Goal: Task Accomplishment & Management: Manage account settings

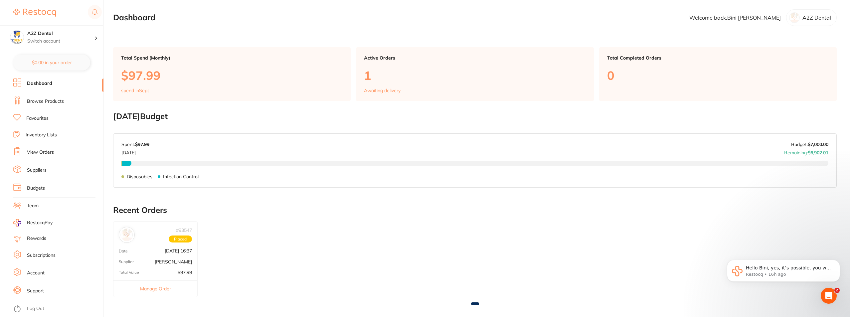
click at [38, 134] on link "Inventory Lists" at bounding box center [41, 135] width 31 height 7
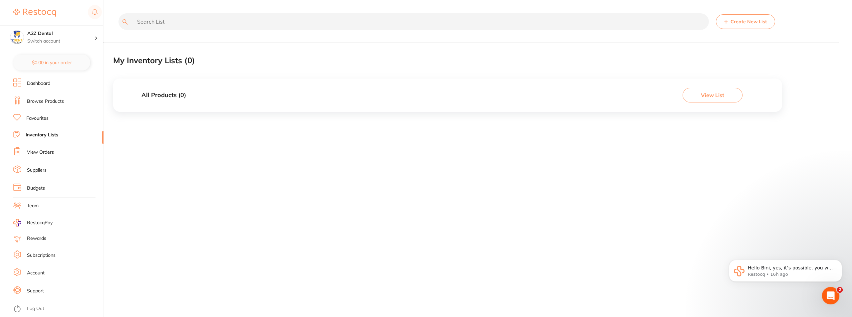
click at [506, 291] on div "Open Intercom Messenger" at bounding box center [830, 295] width 22 height 22
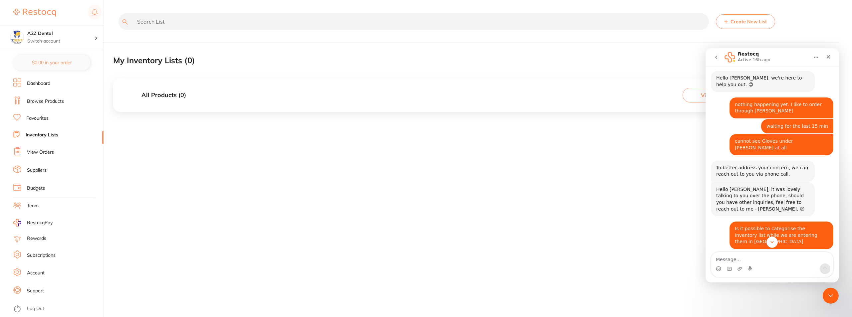
scroll to position [292, 0]
click at [506, 57] on icon "go back" at bounding box center [715, 57] width 5 height 5
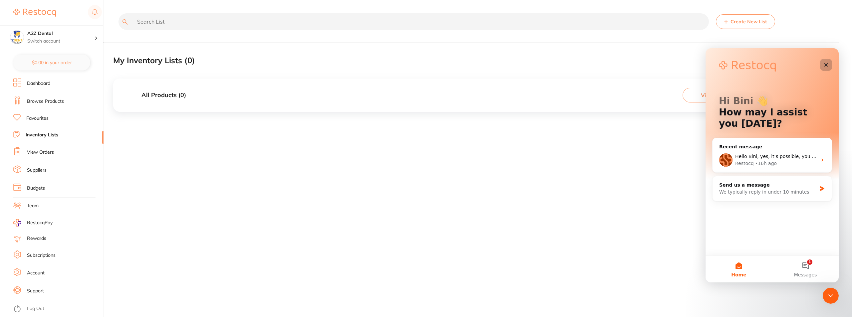
click at [506, 64] on icon "Close" at bounding box center [825, 64] width 5 height 5
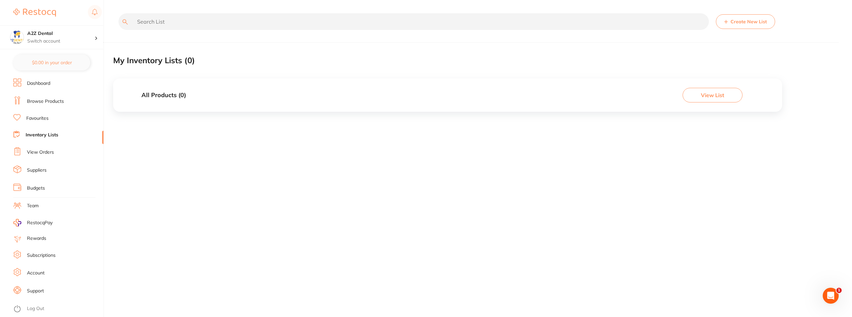
click at [506, 20] on button "Create New List" at bounding box center [745, 21] width 59 height 15
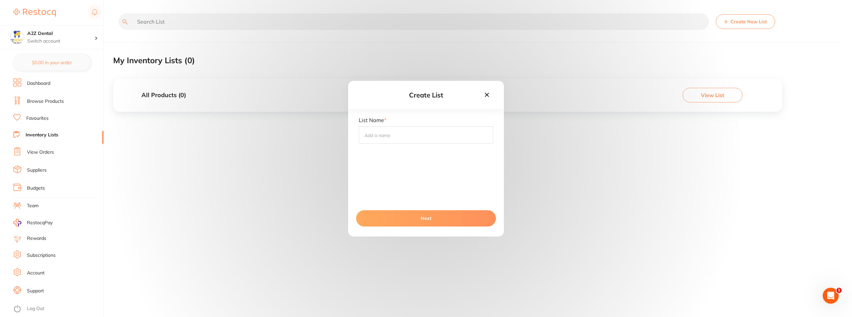
click at [399, 136] on input "text" at bounding box center [426, 134] width 134 height 17
type input "Disposables"
click at [422, 219] on button "Next" at bounding box center [426, 218] width 140 height 16
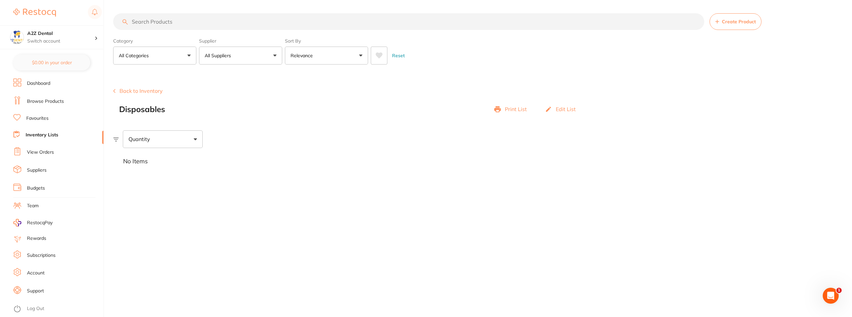
click at [506, 109] on p "Edit List" at bounding box center [566, 109] width 20 height 6
click at [286, 213] on main "Create Product Category All Categories All Categories 3D Printing anaesthetic a…" at bounding box center [482, 158] width 739 height 317
click at [36, 290] on link "Support" at bounding box center [35, 291] width 17 height 7
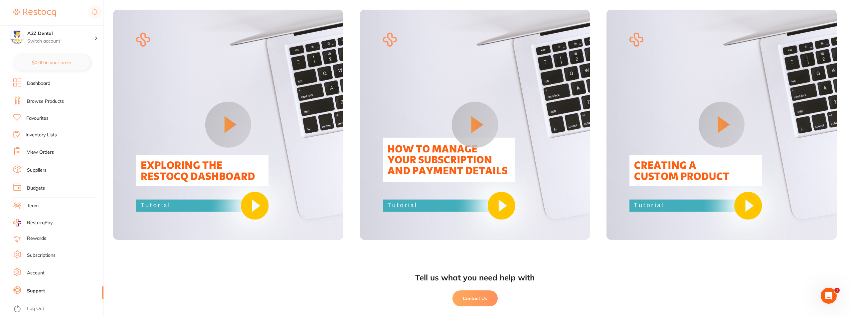
scroll to position [815, 0]
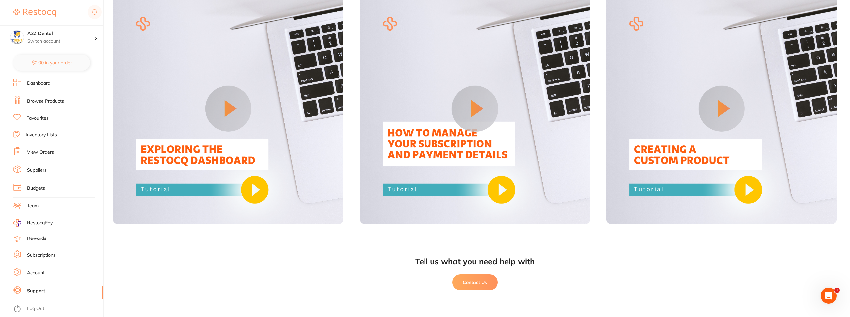
click at [506, 108] on button at bounding box center [722, 109] width 46 height 46
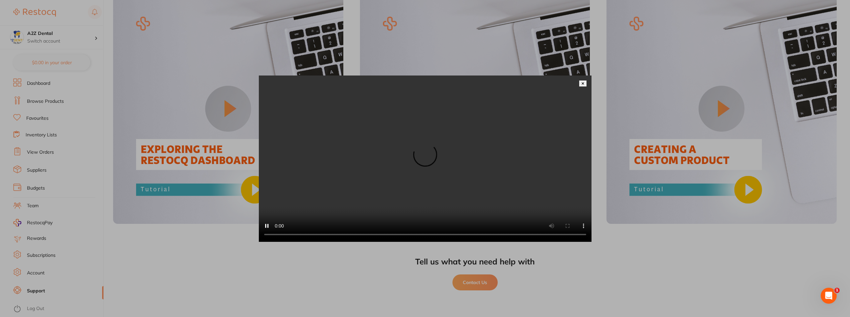
click at [506, 297] on div at bounding box center [425, 158] width 850 height 317
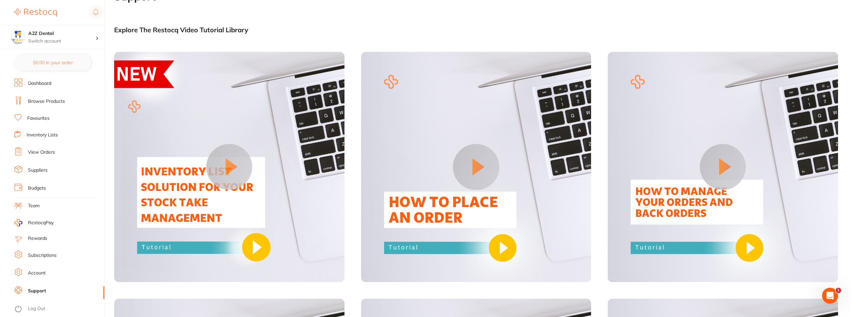
scroll to position [0, 0]
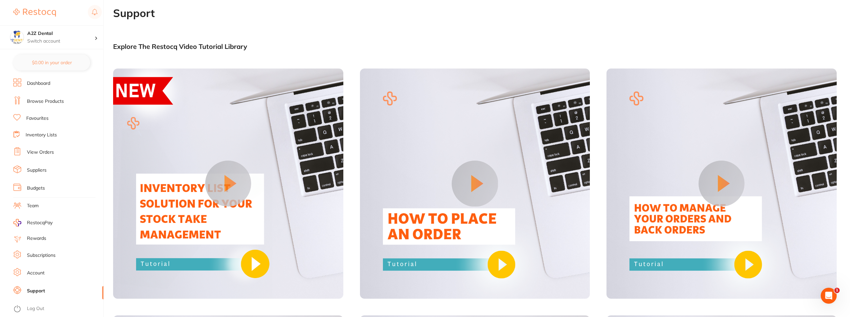
click at [33, 135] on link "Inventory Lists" at bounding box center [41, 135] width 31 height 7
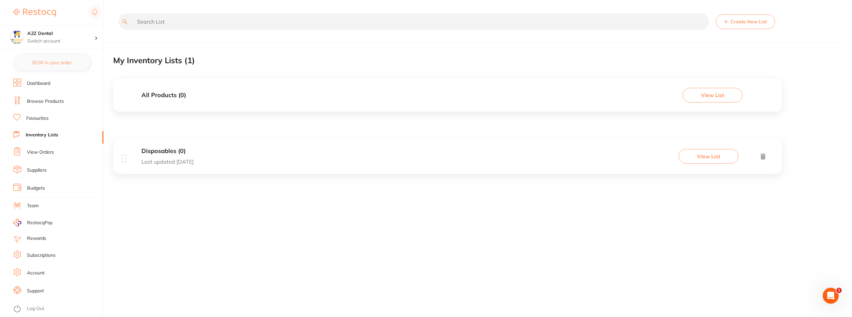
click at [506, 22] on button "Create New List" at bounding box center [745, 21] width 59 height 15
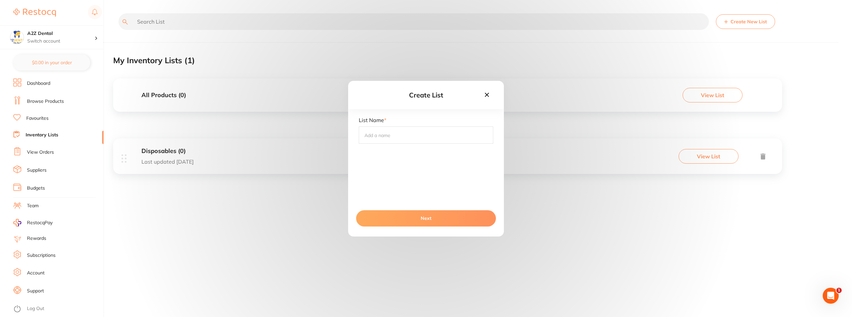
click at [377, 135] on input "text" at bounding box center [426, 134] width 134 height 17
type input "Nitrile Gloves Small"
click at [427, 219] on button "Next" at bounding box center [426, 218] width 140 height 16
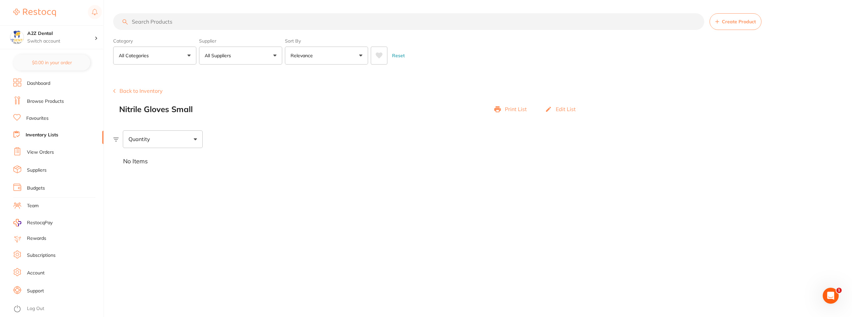
click at [506, 109] on p "Edit List" at bounding box center [566, 109] width 20 height 6
click at [196, 172] on div "Quantity" at bounding box center [163, 174] width 80 height 17
click at [133, 196] on input "Below min limit" at bounding box center [133, 195] width 6 height 6
checkbox input "true"
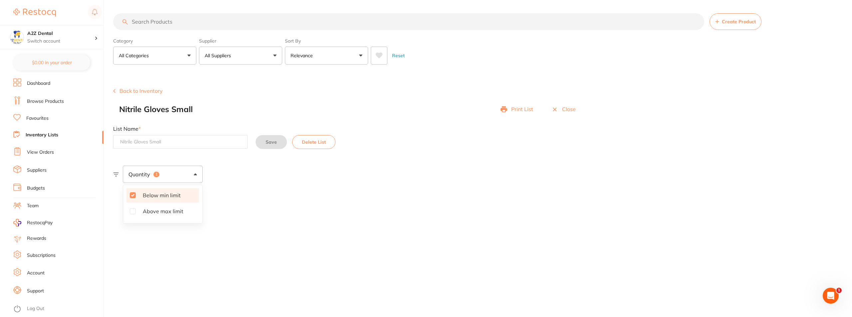
click at [133, 212] on input "Above max limit" at bounding box center [133, 211] width 6 height 6
checkbox input "true"
click at [232, 197] on div "No Items" at bounding box center [482, 196] width 739 height 27
click at [115, 173] on icon at bounding box center [116, 174] width 6 height 4
click at [274, 181] on div "Quantity 2" at bounding box center [482, 174] width 739 height 17
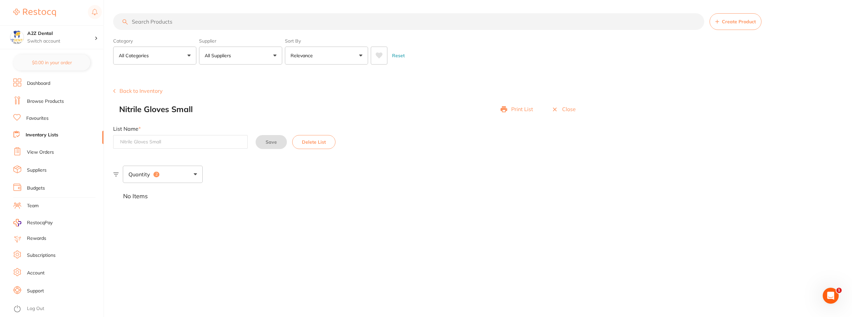
click at [506, 24] on span "Create Product" at bounding box center [739, 21] width 34 height 5
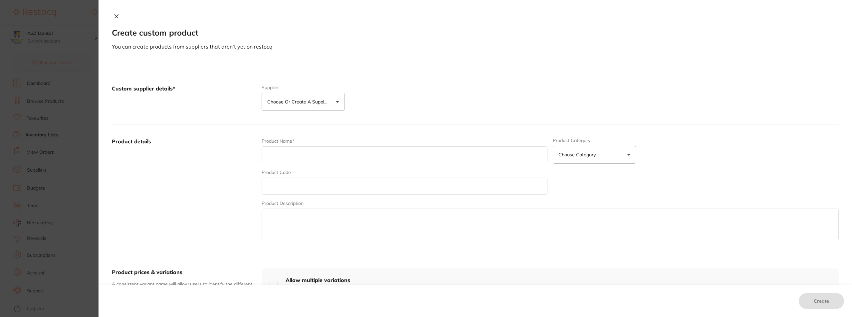
click at [339, 102] on button "Choose or create a supplier" at bounding box center [303, 102] width 83 height 18
click at [385, 77] on div "Custom supplier details* Supplier Choose or create a supplier Create custom sup…" at bounding box center [475, 98] width 727 height 53
click at [339, 101] on button "Choose or create a supplier" at bounding box center [303, 102] width 83 height 18
click at [506, 154] on button "Choose Category" at bounding box center [594, 155] width 83 height 18
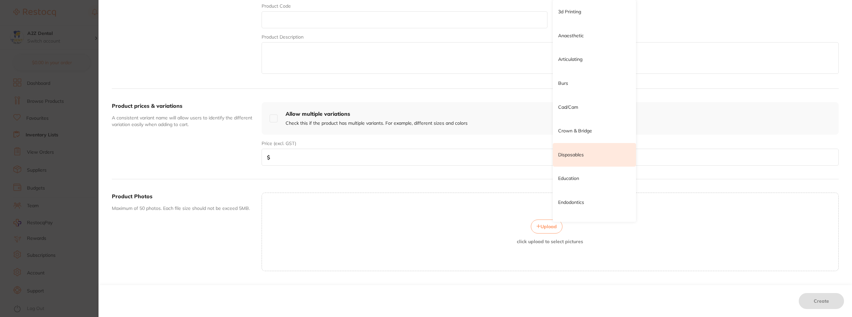
click at [506, 156] on p "Disposables" at bounding box center [571, 155] width 26 height 7
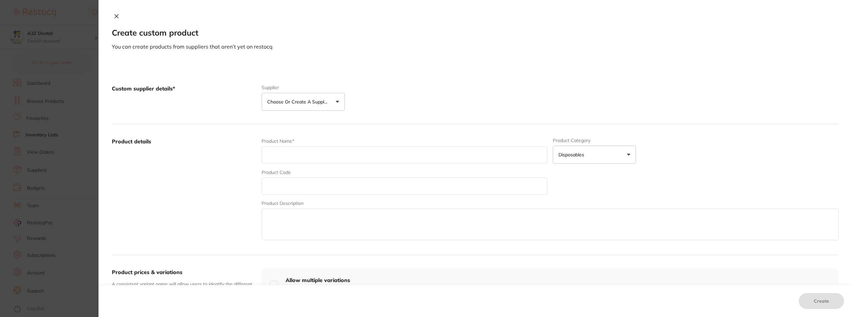
click at [336, 100] on button "Choose or create a supplier" at bounding box center [303, 102] width 83 height 18
click at [287, 155] on input "text" at bounding box center [405, 154] width 286 height 17
click at [289, 188] on input "text" at bounding box center [405, 186] width 286 height 17
click at [288, 149] on input "text" at bounding box center [405, 154] width 286 height 17
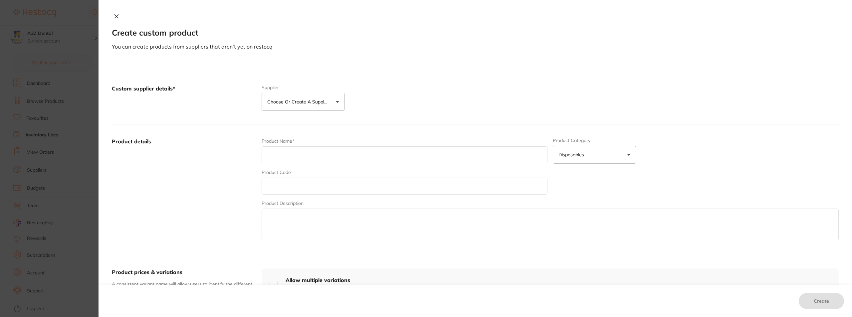
click at [296, 155] on input "text" at bounding box center [405, 154] width 286 height 17
type input "Nitrile Gloves - Small"
click at [402, 195] on div "Product Name* Nitrile Gloves - Small Product Category disposables 3d Printing A…" at bounding box center [550, 190] width 577 height 104
click at [404, 187] on input "text" at bounding box center [405, 186] width 286 height 17
click at [118, 15] on icon at bounding box center [117, 17] width 4 height 4
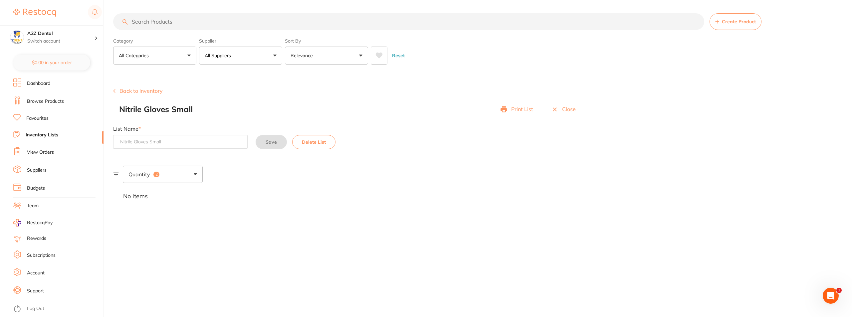
click at [195, 176] on div "Quantity 2" at bounding box center [163, 174] width 80 height 17
click at [132, 212] on input "Above max limit" at bounding box center [133, 211] width 6 height 6
click at [131, 212] on input "Above max limit" at bounding box center [133, 211] width 6 height 6
checkbox input "true"
click at [186, 57] on button "All Categories" at bounding box center [154, 56] width 83 height 18
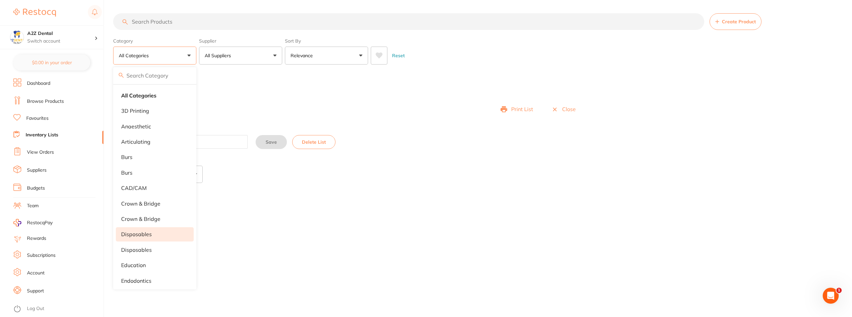
click at [148, 230] on li "disposables" at bounding box center [155, 234] width 78 height 14
click at [327, 241] on main "Create Product Category disposables All Categories 3D Printing anaesthetic arti…" at bounding box center [482, 158] width 739 height 317
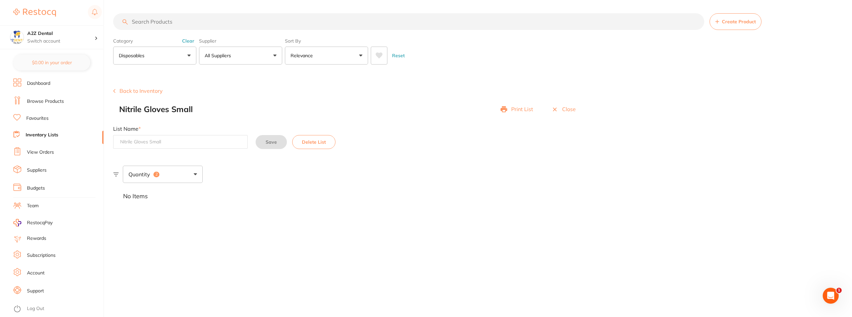
click at [506, 22] on span "Create Product" at bounding box center [739, 21] width 34 height 5
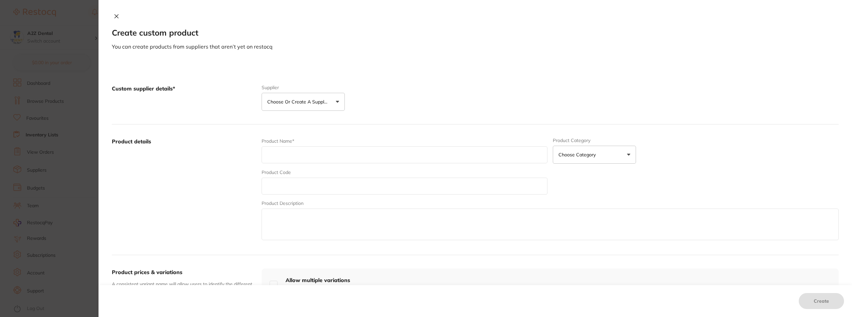
click at [117, 14] on icon at bounding box center [116, 16] width 5 height 5
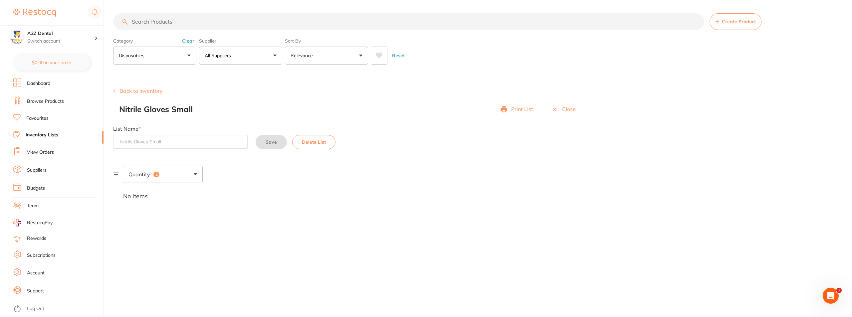
click at [147, 89] on button "Back to Inventory" at bounding box center [138, 91] width 50 height 6
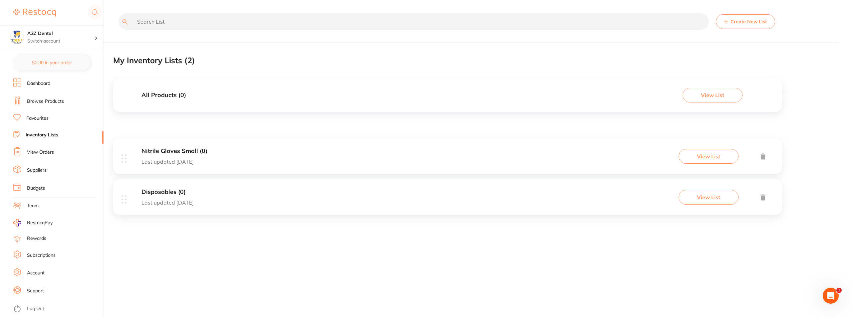
click at [506, 54] on div "My Inventory Lists ( 2 )" at bounding box center [447, 60] width 669 height 22
click at [506, 294] on icon "Open Intercom Messenger" at bounding box center [829, 295] width 11 height 11
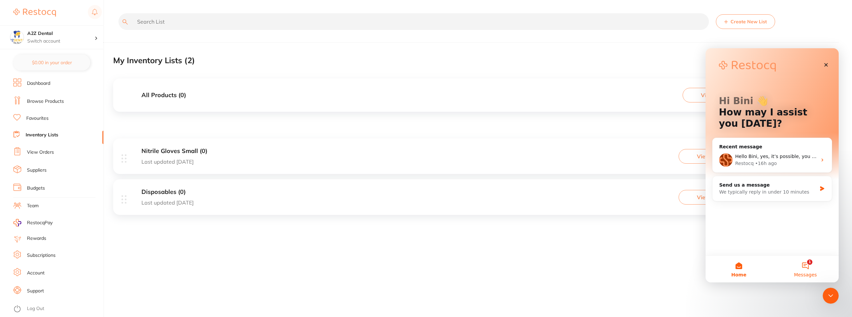
click at [506, 264] on button "1 Messages" at bounding box center [805, 269] width 67 height 27
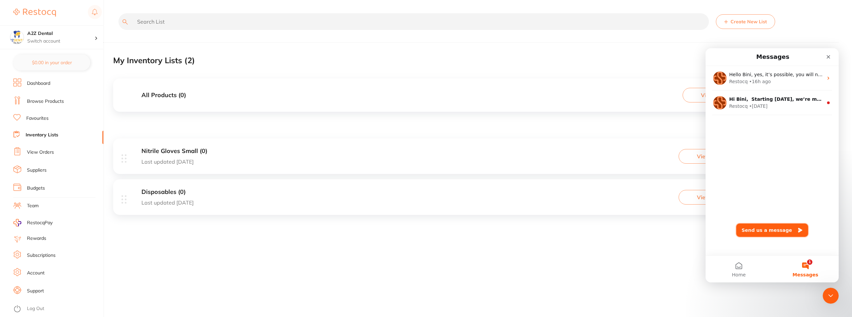
click at [506, 229] on button "Send us a message" at bounding box center [772, 230] width 72 height 13
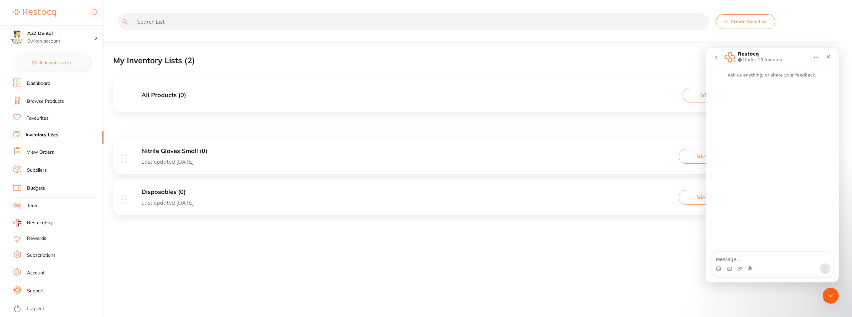
click at [506, 259] on textarea "Message…" at bounding box center [772, 257] width 122 height 11
type textarea "Need the steps for how to enter the inventory list. Couldnt find the tutorials"
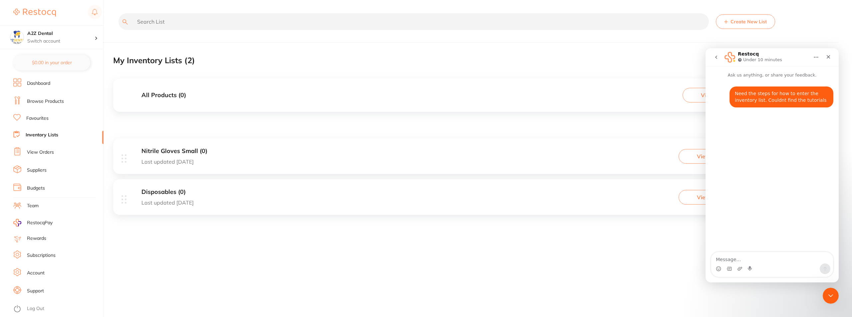
click at [414, 276] on div "Create New List My Inventory Lists ( 2 ) All Products ( 0 ) View List Nitrile G…" at bounding box center [482, 158] width 739 height 317
click at [506, 57] on icon "go back" at bounding box center [715, 57] width 5 height 5
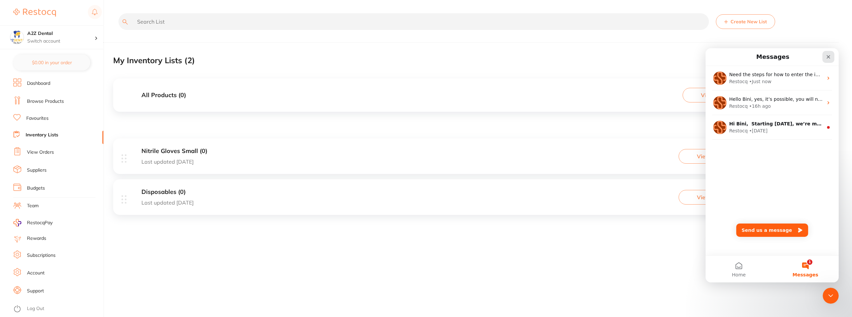
click at [506, 56] on icon "Close" at bounding box center [828, 56] width 5 height 5
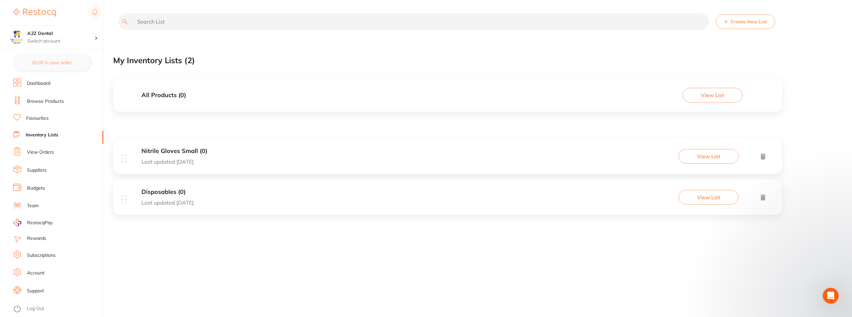
click at [506, 195] on icon at bounding box center [762, 197] width 5 height 6
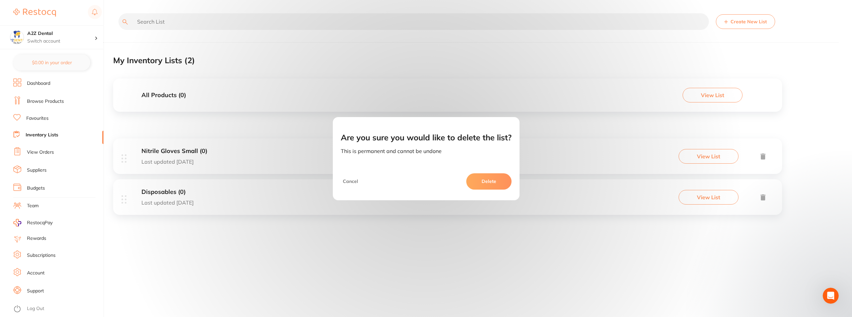
click at [477, 183] on button "Delete" at bounding box center [488, 181] width 45 height 16
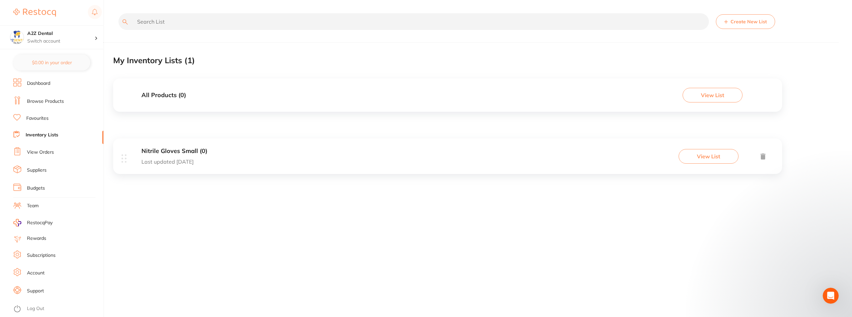
click at [175, 151] on h3 "Nitrile Gloves Small (0)" at bounding box center [174, 151] width 66 height 7
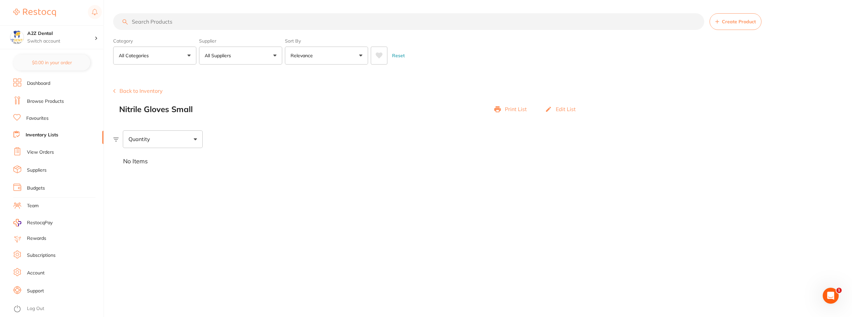
click at [196, 141] on div "Quantity" at bounding box center [163, 138] width 80 height 17
click at [277, 132] on div "Quantity" at bounding box center [482, 138] width 739 height 17
click at [188, 55] on button "All Categories" at bounding box center [154, 56] width 83 height 18
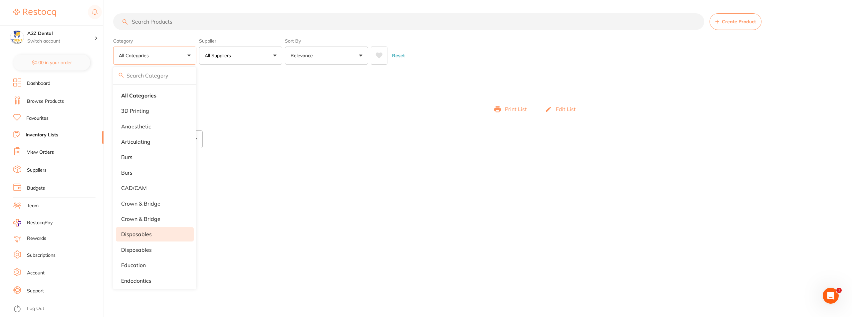
click at [137, 233] on p "disposables" at bounding box center [136, 234] width 31 height 6
click at [290, 140] on div "Quantity" at bounding box center [482, 138] width 739 height 17
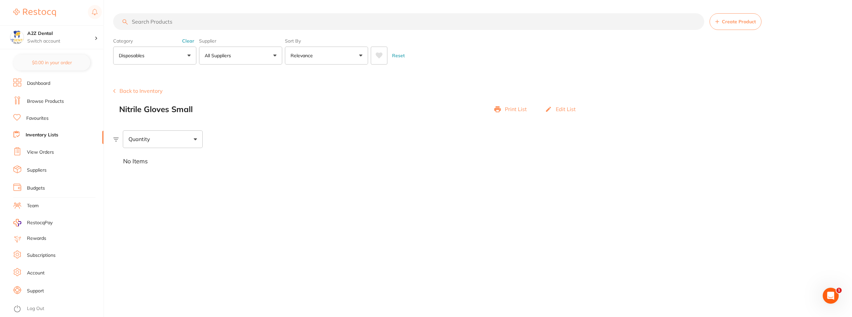
click at [196, 139] on span at bounding box center [195, 139] width 3 height 2
click at [133, 159] on input "Below min limit" at bounding box center [133, 160] width 6 height 6
checkbox input "true"
click at [131, 177] on input "Above max limit" at bounding box center [133, 176] width 6 height 6
checkbox input "true"
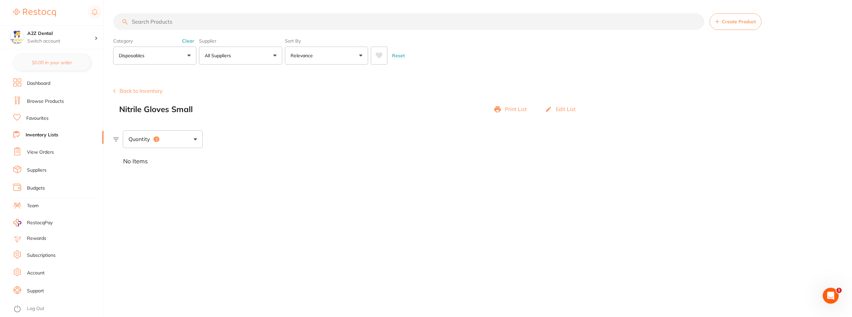
click at [307, 219] on main "Create Product Category disposables All Categories 3D Printing anaesthetic arti…" at bounding box center [482, 158] width 739 height 317
click at [195, 138] on span at bounding box center [195, 139] width 3 height 2
click at [250, 180] on main "Create Product Category disposables All Categories 3D Printing anaesthetic arti…" at bounding box center [482, 158] width 739 height 317
click at [506, 21] on span "Create Product" at bounding box center [739, 21] width 34 height 5
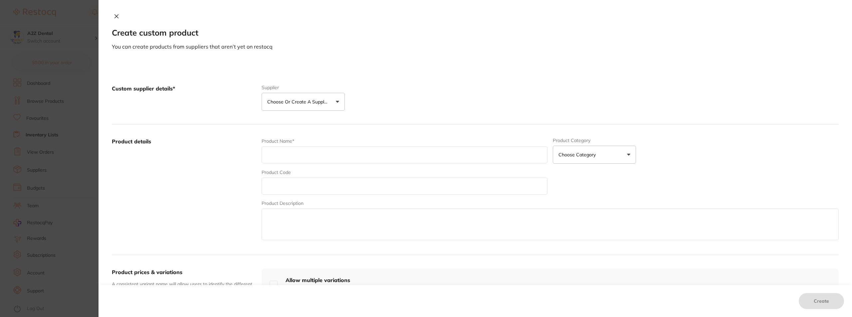
click at [506, 153] on button "Choose Category" at bounding box center [594, 155] width 83 height 18
click at [506, 187] on p "Disposables" at bounding box center [571, 188] width 26 height 7
click at [308, 156] on input "text" at bounding box center [405, 154] width 286 height 17
type input "Nitrile Gloves - Small"
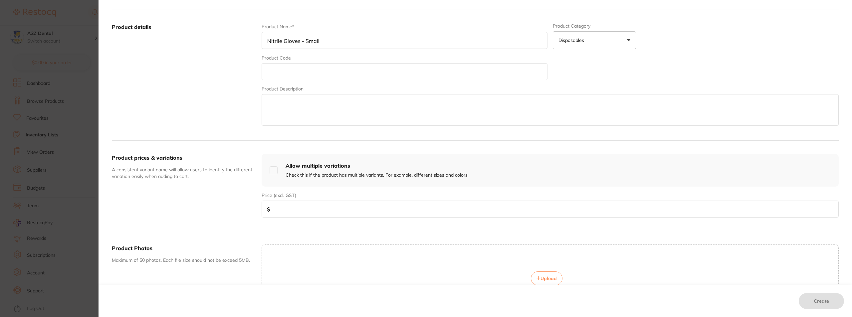
scroll to position [166, 0]
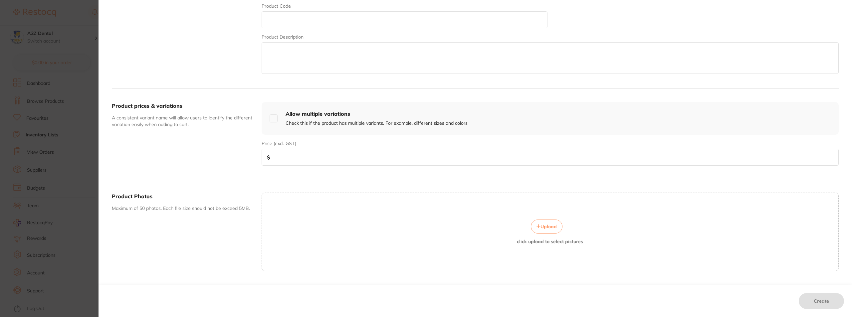
click at [274, 120] on input "checkbox" at bounding box center [274, 118] width 8 height 8
checkbox input "true"
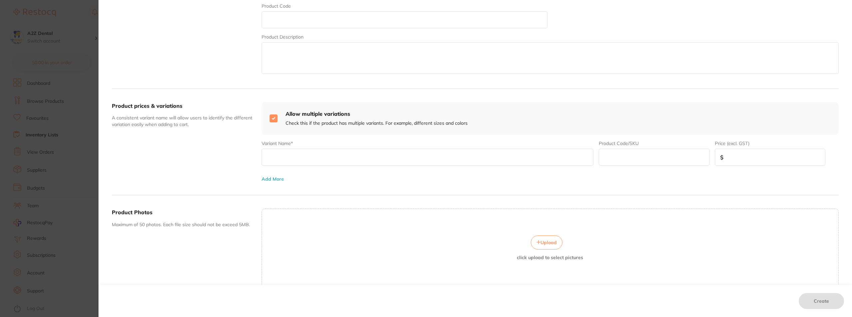
click at [283, 158] on input "text" at bounding box center [428, 157] width 332 height 17
type input "Nitrile Gloves - Medium"
click at [506, 156] on input "number" at bounding box center [770, 157] width 110 height 17
click at [274, 179] on button "Add More" at bounding box center [273, 178] width 22 height 5
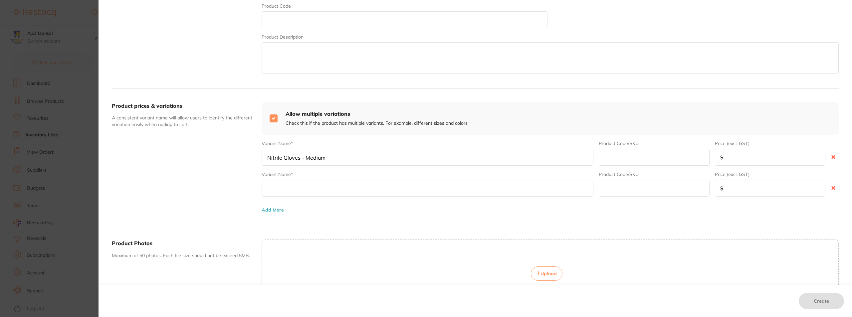
click at [274, 187] on input "text" at bounding box center [428, 188] width 332 height 17
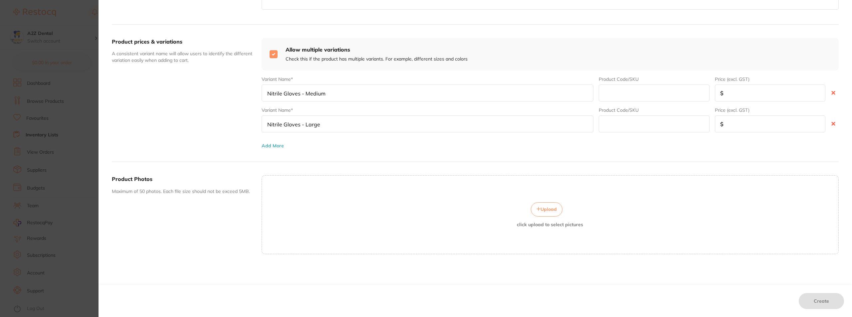
scroll to position [231, 0]
type input "Nitrile Gloves - Large"
click at [506, 198] on div "Upload click upload to select pictures" at bounding box center [550, 214] width 577 height 79
click at [506, 147] on div "Variant Name* Nitrile Gloves - Medium Product Code/SKU Price (excl. GST) $ Vari…" at bounding box center [550, 109] width 577 height 78
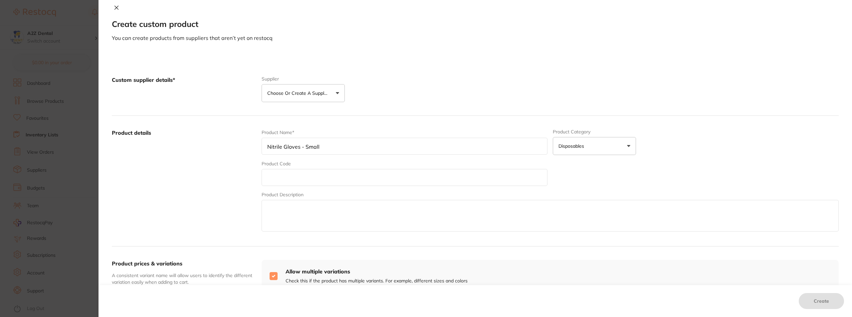
scroll to position [0, 0]
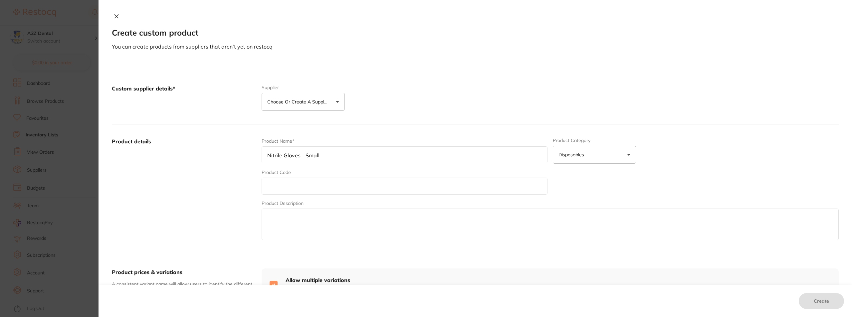
click at [335, 103] on button "Choose or create a supplier" at bounding box center [303, 102] width 83 height 18
click at [284, 119] on button "Create custom supplier" at bounding box center [298, 122] width 62 height 6
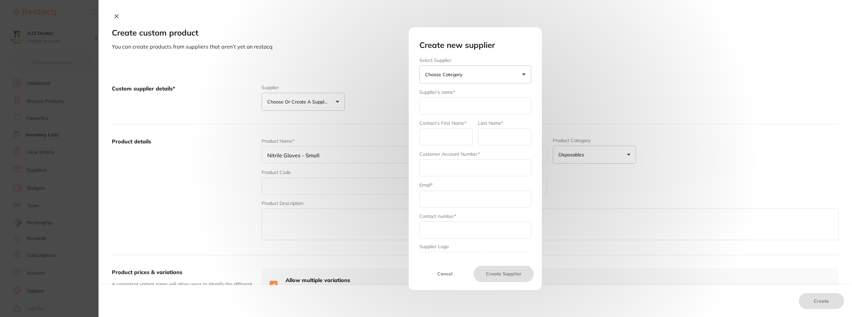
click at [432, 105] on input "text" at bounding box center [475, 106] width 112 height 17
type input "[PERSON_NAME] Dental Supplier"
click at [431, 169] on input "text" at bounding box center [475, 167] width 112 height 17
type input "5708"
click at [431, 196] on input "text" at bounding box center [475, 199] width 112 height 17
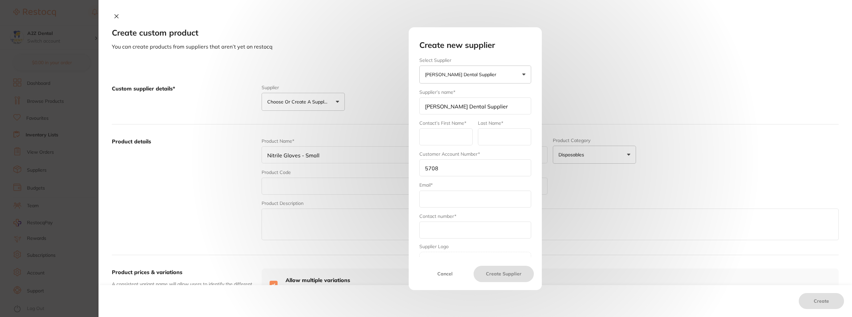
click at [434, 237] on input "text" at bounding box center [475, 230] width 112 height 17
click at [428, 163] on input "text" at bounding box center [475, 166] width 112 height 17
click at [434, 165] on input "text" at bounding box center [475, 166] width 112 height 17
click at [432, 167] on input "text" at bounding box center [475, 166] width 112 height 17
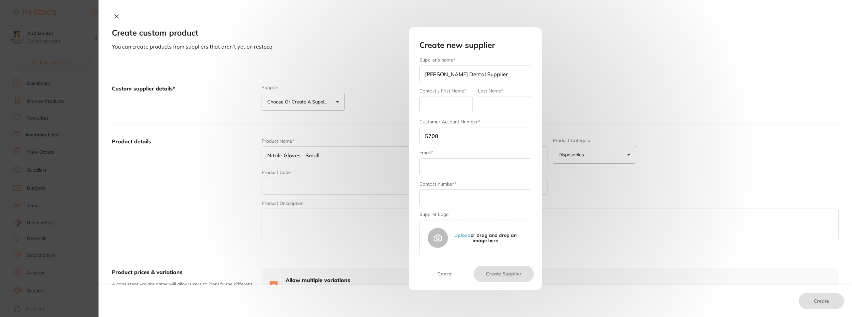
paste input "[EMAIL_ADDRESS][DOMAIN_NAME]"
type input "[EMAIL_ADDRESS][DOMAIN_NAME]"
click at [456, 198] on input "text" at bounding box center [475, 197] width 112 height 17
click at [449, 201] on input "text" at bounding box center [475, 197] width 112 height 17
paste input "1300 449 262"
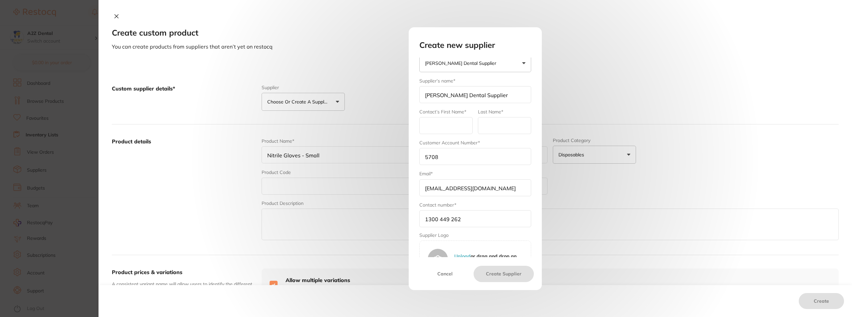
scroll to position [0, 0]
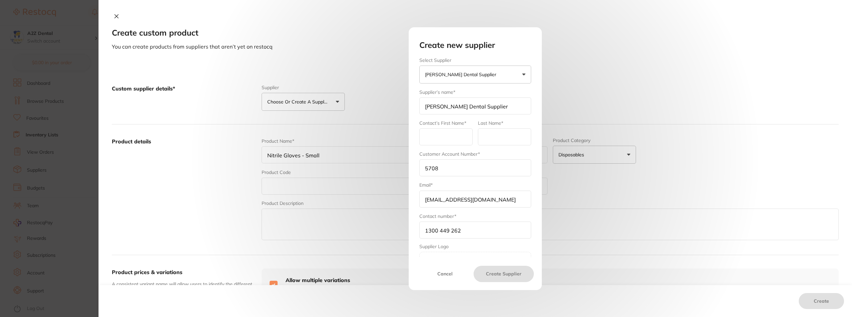
type input "1300 449 262"
click at [434, 135] on input "text" at bounding box center [445, 136] width 53 height 17
type input "[PERSON_NAME]"
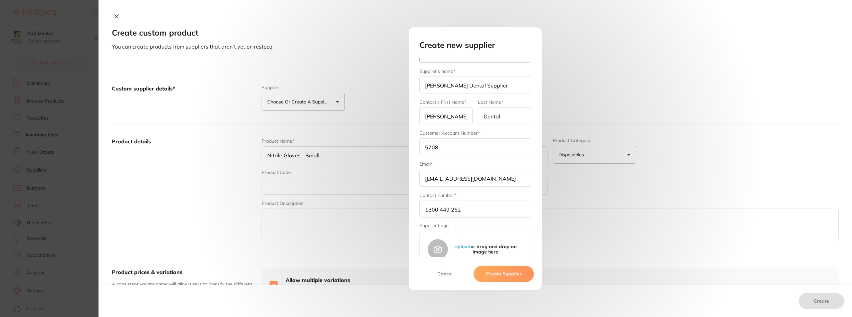
scroll to position [32, 0]
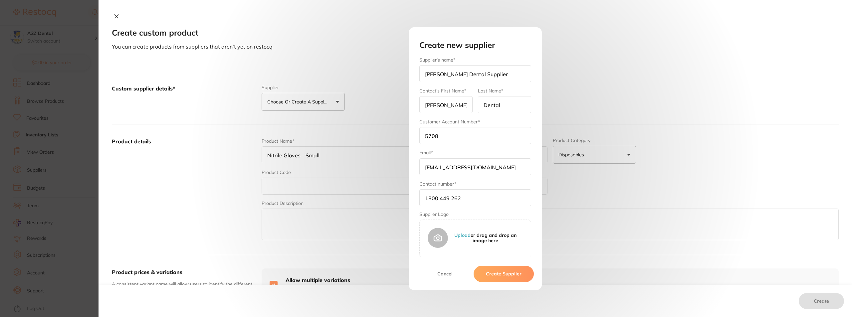
type input "Dental"
click at [500, 274] on button "Create Supplier" at bounding box center [504, 274] width 60 height 16
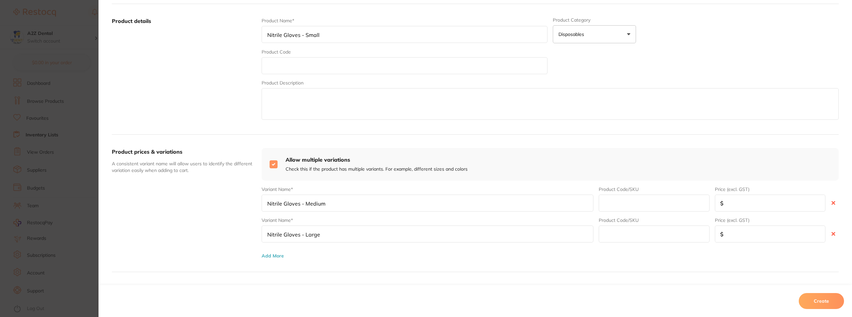
scroll to position [133, 0]
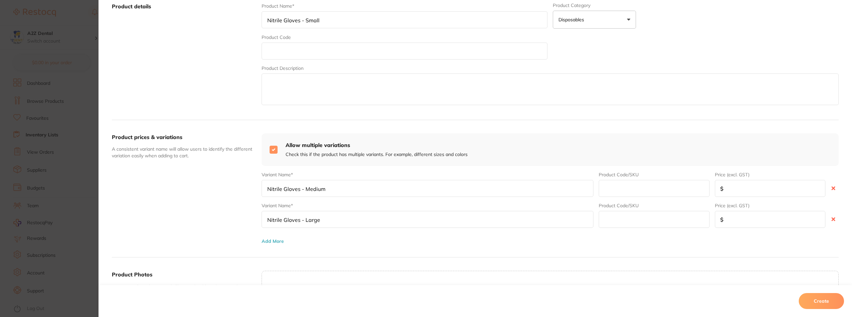
click at [506, 298] on button "Create" at bounding box center [821, 301] width 45 height 16
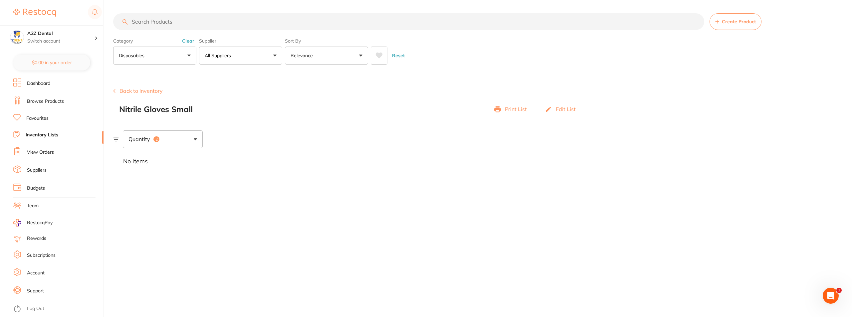
click at [506, 21] on span "Create Product" at bounding box center [739, 21] width 34 height 5
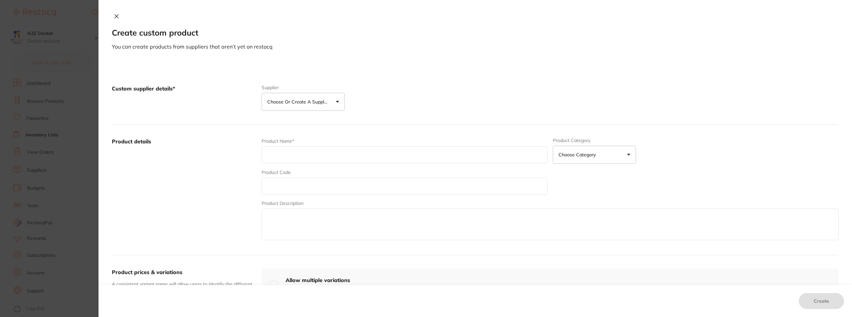
scroll to position [0, 0]
click at [115, 15] on icon at bounding box center [117, 17] width 4 height 4
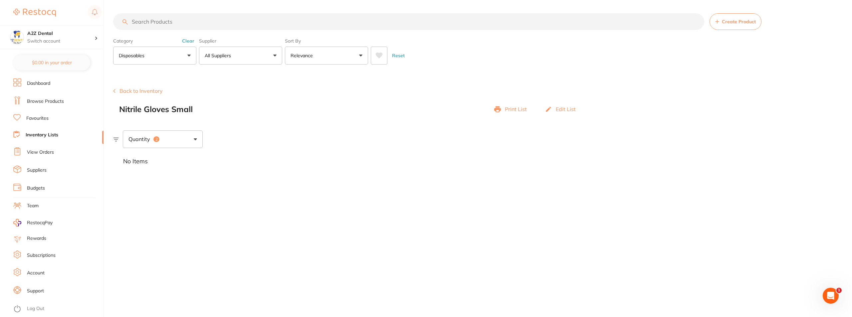
click at [36, 151] on link "View Orders" at bounding box center [40, 152] width 27 height 7
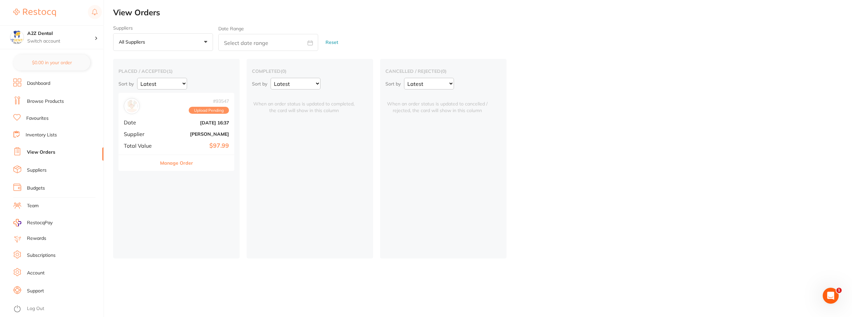
click at [43, 133] on link "Inventory Lists" at bounding box center [41, 135] width 31 height 7
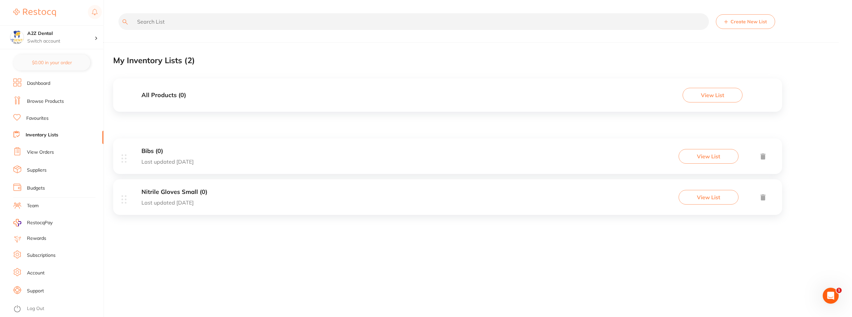
click at [506, 196] on button "View List" at bounding box center [709, 197] width 60 height 15
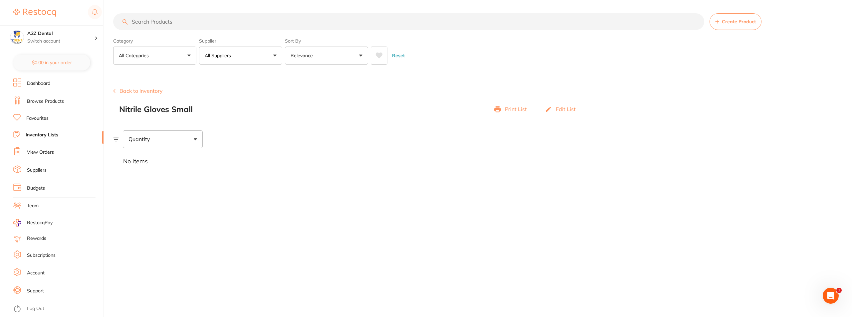
click at [34, 101] on link "Browse Products" at bounding box center [45, 101] width 37 height 7
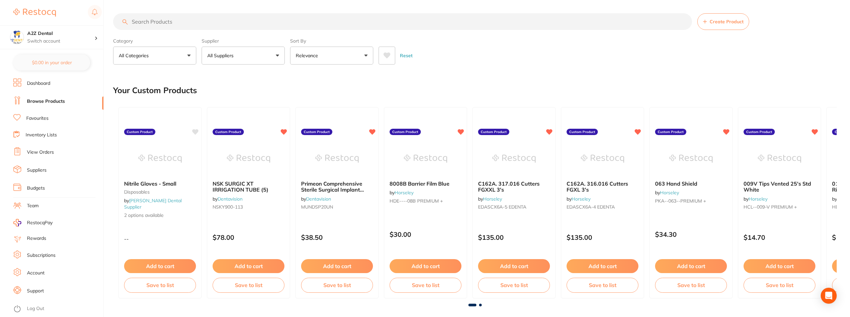
click at [41, 136] on link "Inventory Lists" at bounding box center [41, 135] width 31 height 7
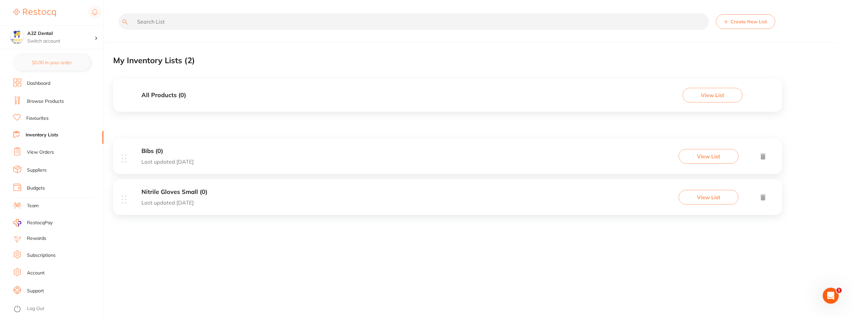
click at [506, 156] on button "View List" at bounding box center [709, 156] width 60 height 15
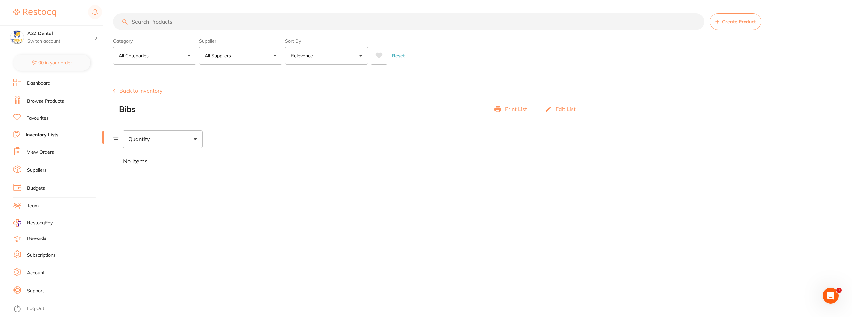
click at [160, 137] on div "Quantity" at bounding box center [163, 138] width 80 height 17
click at [150, 161] on span "Below min limit" at bounding box center [161, 160] width 49 height 14
click at [136, 161] on input "Below min limit" at bounding box center [133, 160] width 6 height 6
checkbox input "true"
click at [141, 178] on span "Above max limit" at bounding box center [162, 176] width 51 height 14
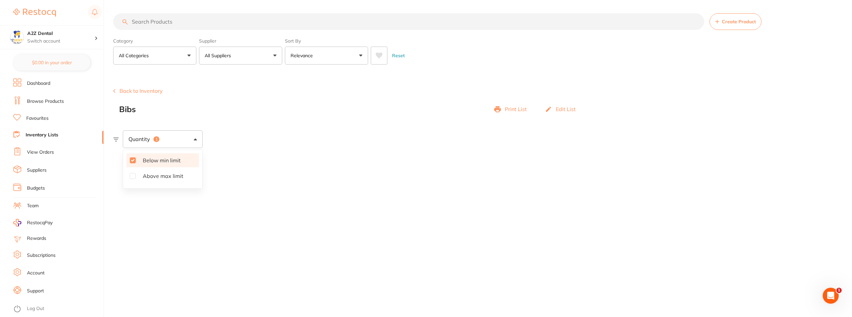
click at [136, 178] on input "Above max limit" at bounding box center [133, 176] width 6 height 6
checkbox input "true"
click at [391, 174] on div "No Items" at bounding box center [482, 161] width 739 height 27
click at [506, 110] on p "Edit List" at bounding box center [566, 109] width 20 height 6
click at [31, 134] on link "Inventory Lists" at bounding box center [42, 135] width 33 height 7
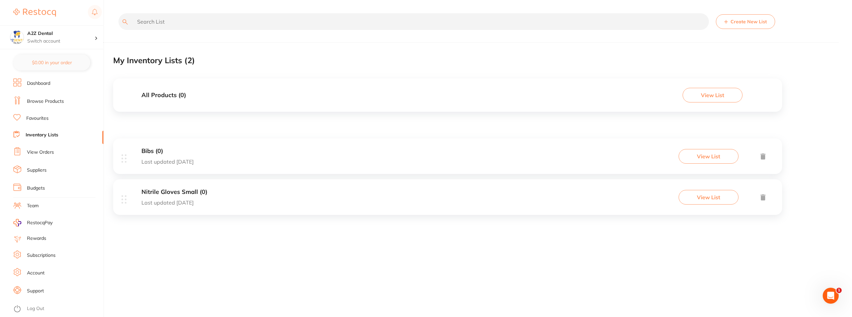
click at [183, 193] on h3 "Nitrile Gloves Small (0)" at bounding box center [174, 192] width 66 height 7
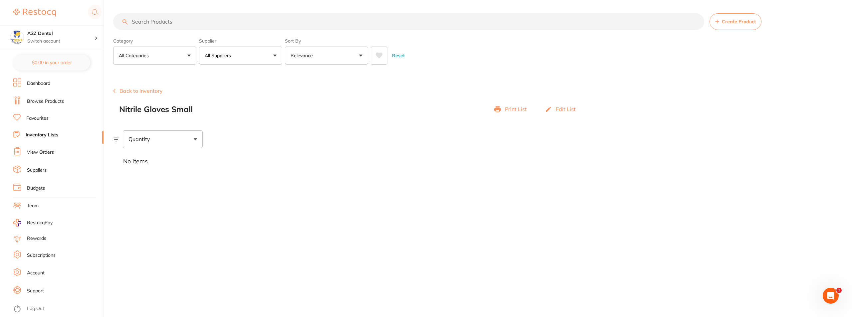
click at [43, 135] on link "Inventory Lists" at bounding box center [42, 135] width 33 height 7
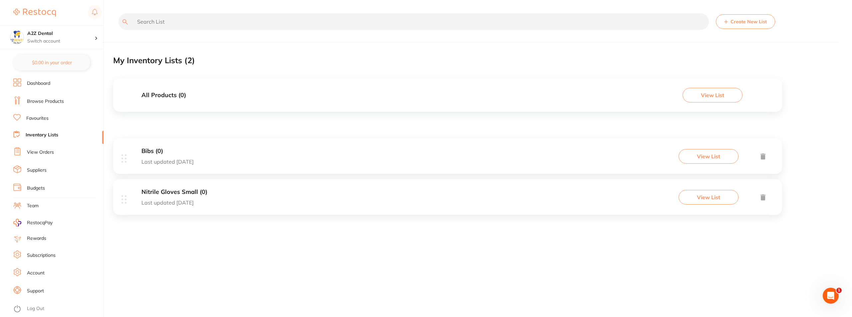
click at [124, 201] on icon at bounding box center [123, 199] width 5 height 8
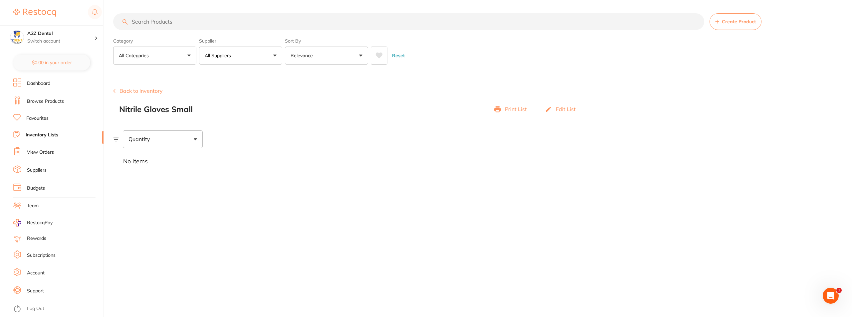
click at [41, 81] on link "Dashboard" at bounding box center [38, 83] width 23 height 7
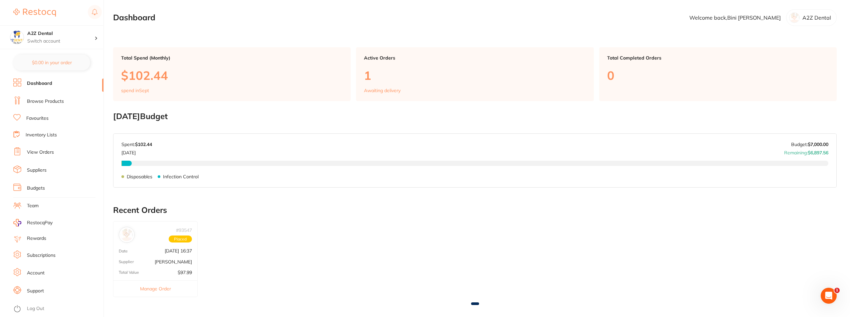
click at [45, 136] on link "Inventory Lists" at bounding box center [41, 135] width 31 height 7
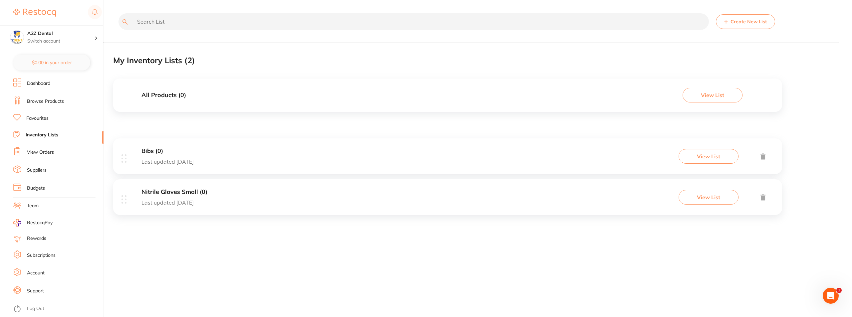
click at [46, 155] on link "View Orders" at bounding box center [40, 152] width 27 height 7
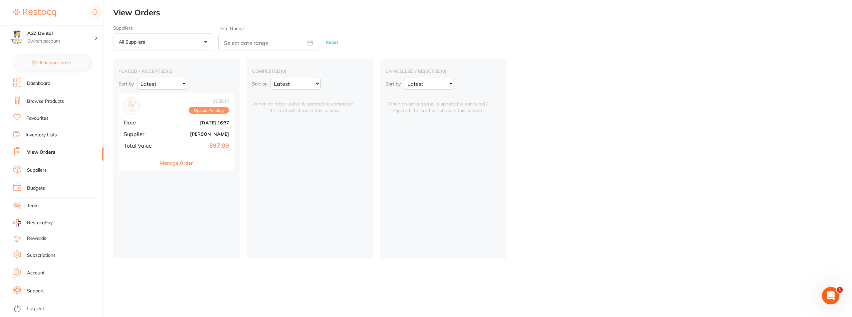
click at [506, 291] on icon "Open Intercom Messenger" at bounding box center [829, 295] width 11 height 11
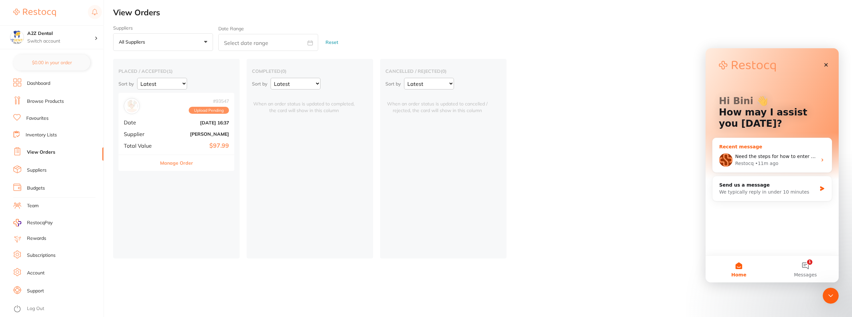
click at [506, 163] on div "Restocq • 11m ago" at bounding box center [776, 163] width 82 height 7
